Goal: Task Accomplishment & Management: Manage account settings

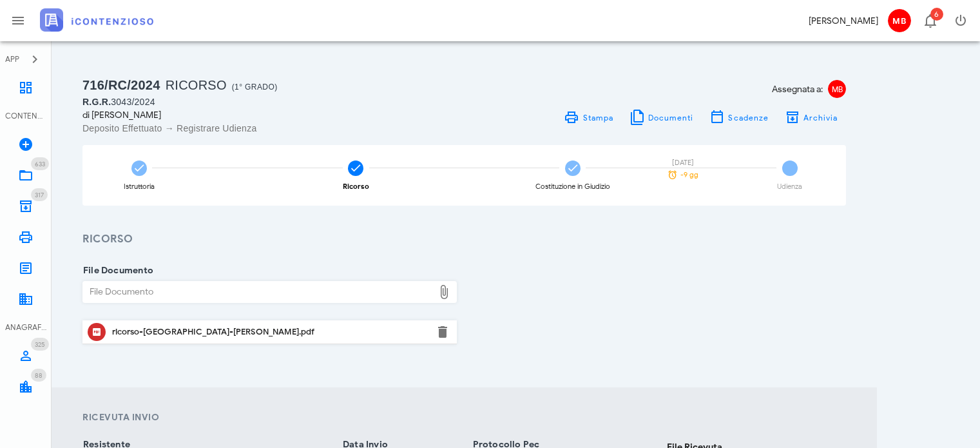
scroll to position [191, 0]
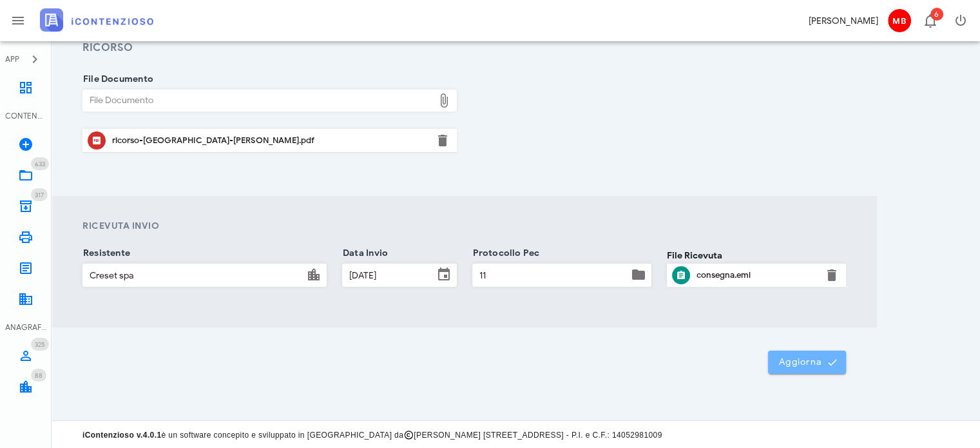
click at [796, 364] on span "Aggiorna" at bounding box center [807, 362] width 57 height 12
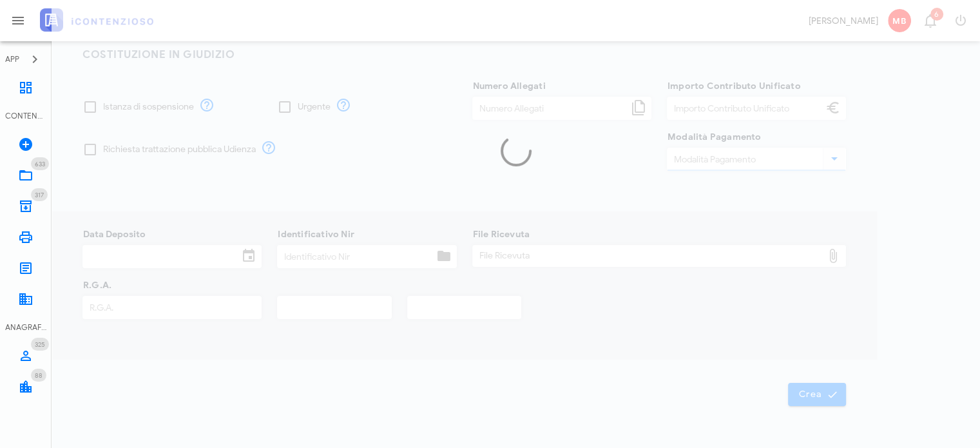
type input "7"
type input "30,00"
type input "[DATE]"
type input "88"
type input "3043"
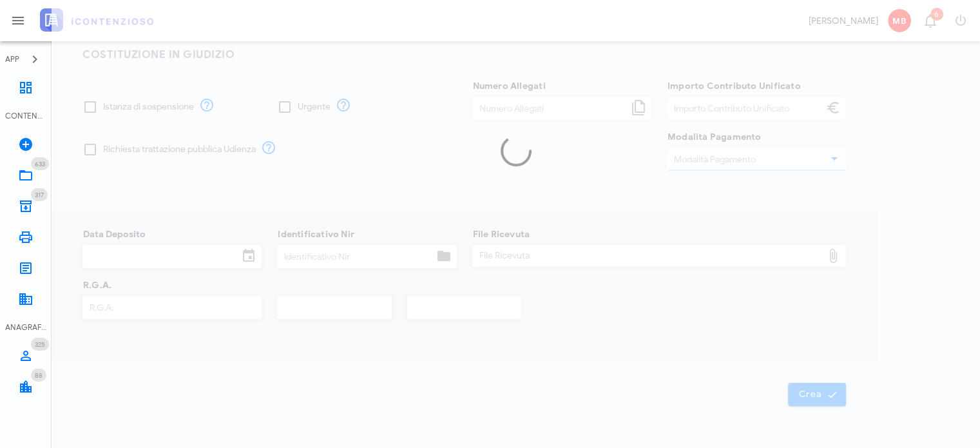
type input "2024"
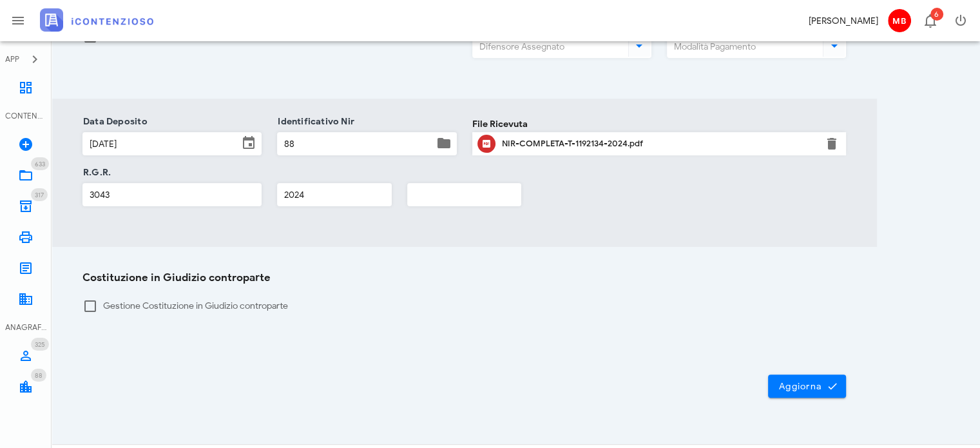
scroll to position [321, 0]
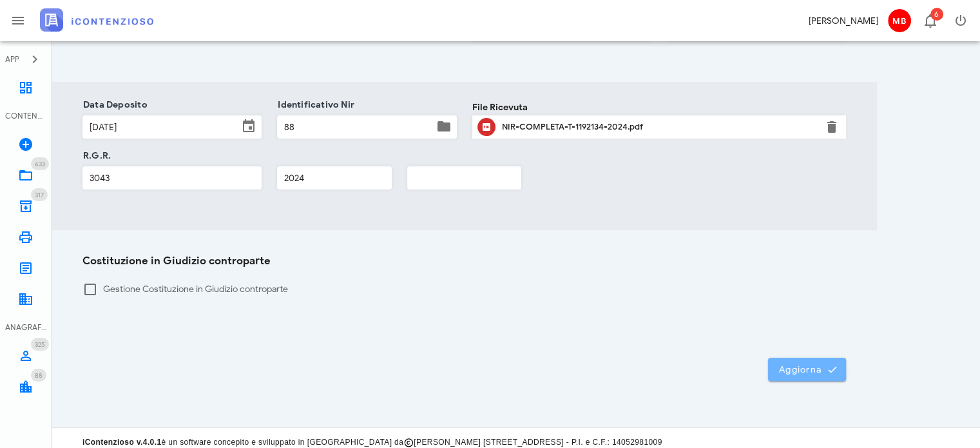
click at [785, 364] on span "Aggiorna" at bounding box center [807, 370] width 57 height 12
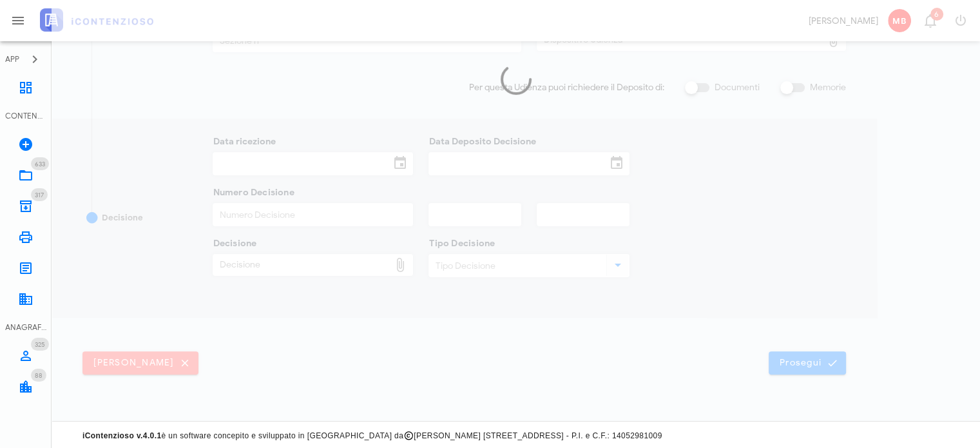
type input "[DATE]"
type input "11:30"
type input "[DATE]"
type input "1"
checkbox input "true"
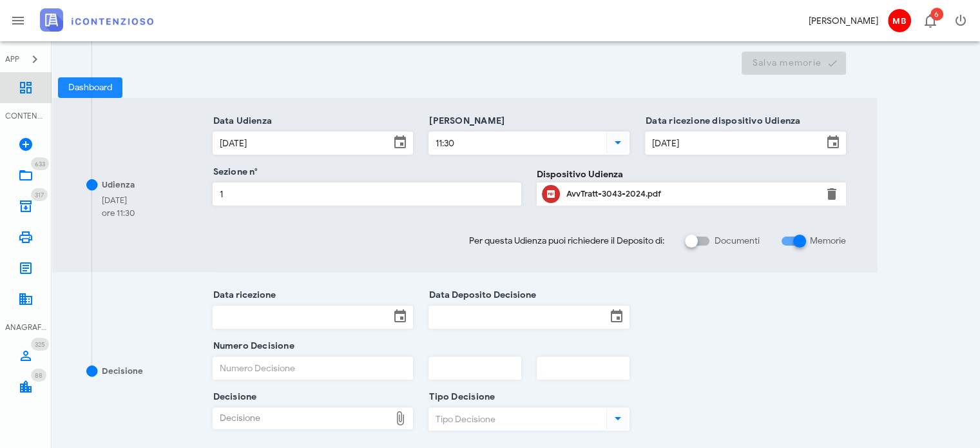
click at [26, 84] on icon at bounding box center [25, 87] width 15 height 15
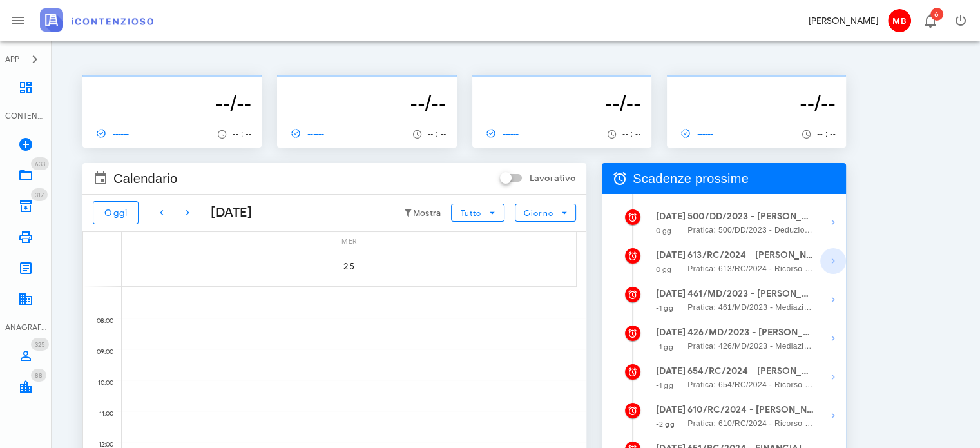
click at [832, 262] on icon "button" at bounding box center [833, 260] width 15 height 15
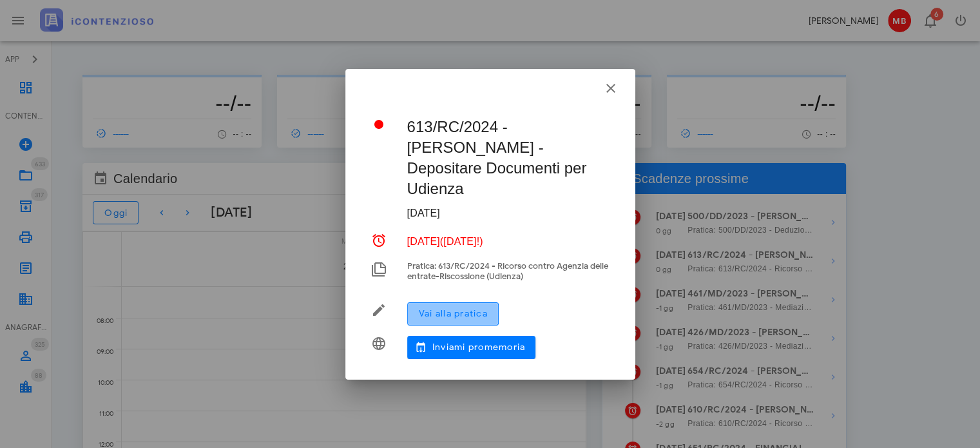
click at [478, 313] on span "Vai alla pratica" at bounding box center [453, 313] width 70 height 11
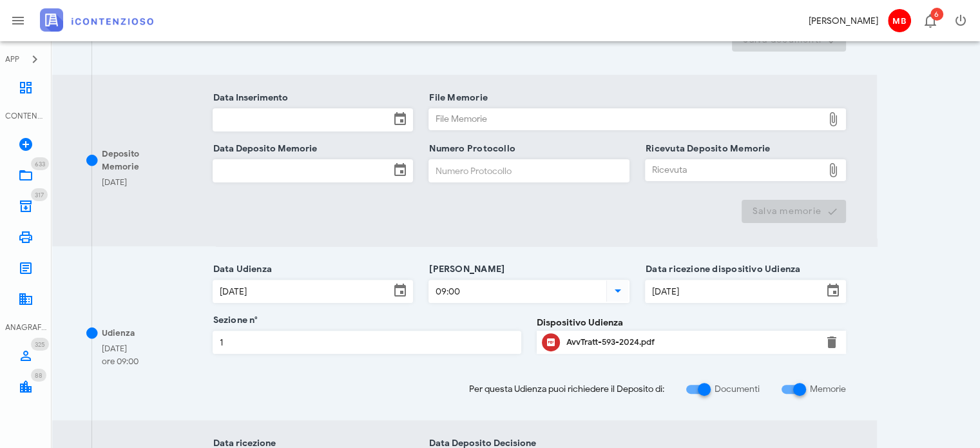
scroll to position [516, 0]
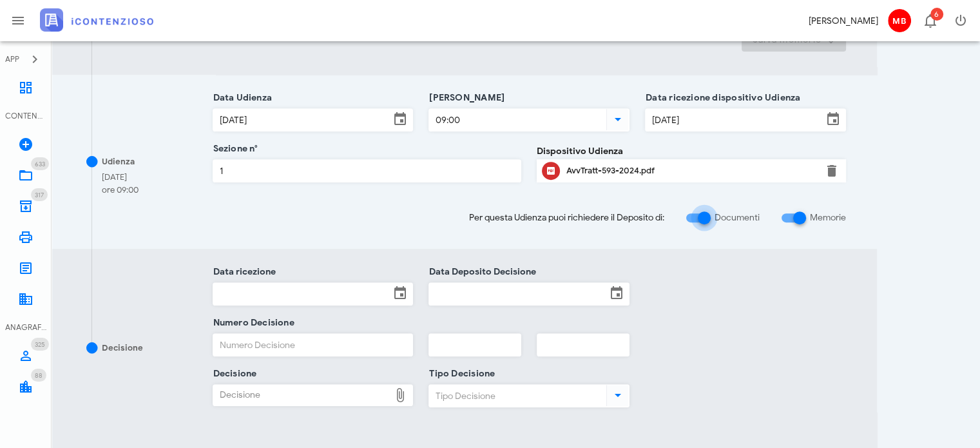
click at [701, 221] on div at bounding box center [705, 218] width 22 height 22
checkbox input "false"
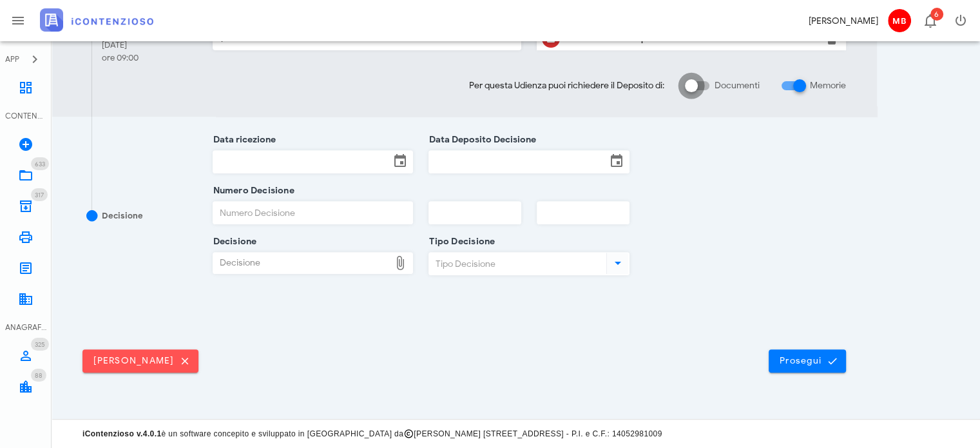
scroll to position [474, 0]
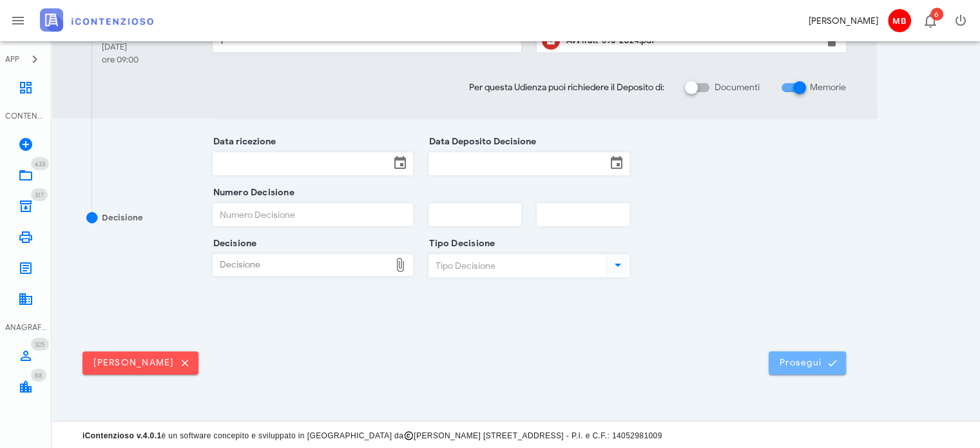
click at [812, 369] on button "Prosegui" at bounding box center [807, 362] width 77 height 23
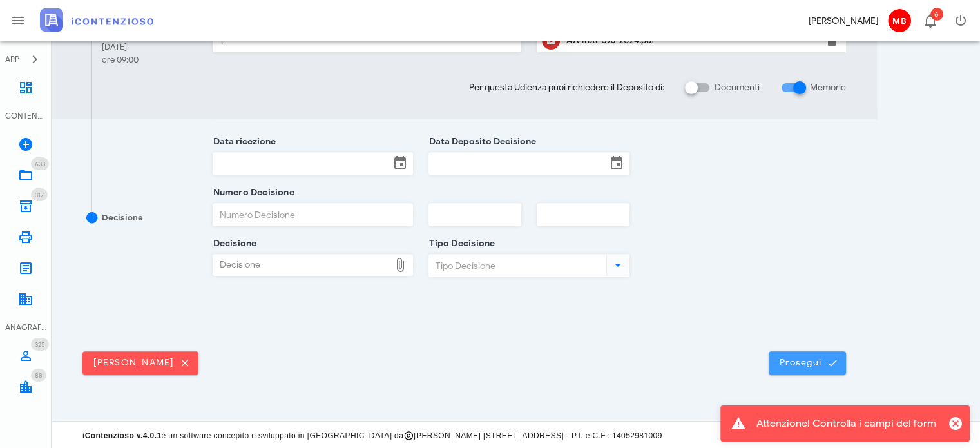
click at [781, 362] on span "Prosegui" at bounding box center [807, 363] width 57 height 12
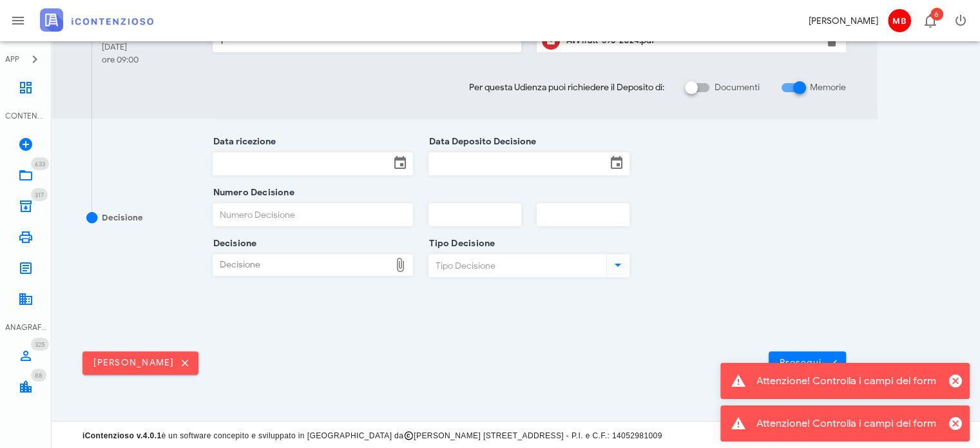
scroll to position [0, 0]
